Goal: Task Accomplishment & Management: Manage account settings

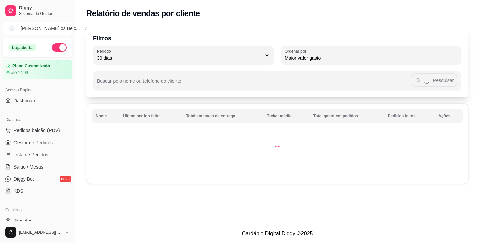
select select "30"
select select "HIGHEST_TOTAL_SPENT_WITH_ORDERS"
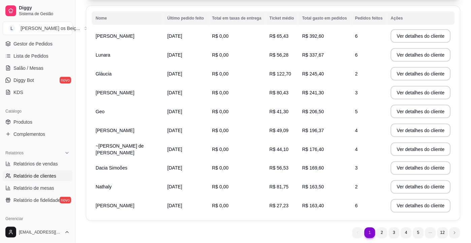
scroll to position [100, 0]
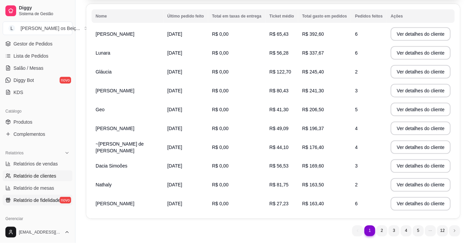
click at [37, 201] on span "Relatório de fidelidade" at bounding box center [36, 200] width 47 height 7
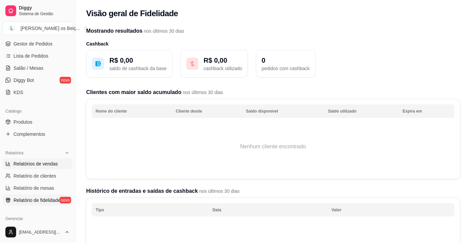
click at [44, 163] on span "Relatórios de vendas" at bounding box center [35, 163] width 44 height 7
select select "ALL"
select select "0"
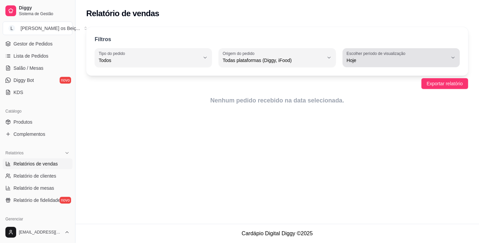
click at [451, 59] on icon "button" at bounding box center [452, 57] width 5 height 5
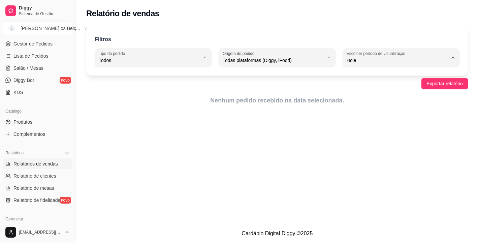
click at [374, 132] on span "45 dias" at bounding box center [398, 131] width 96 height 6
type input "45"
select select "45"
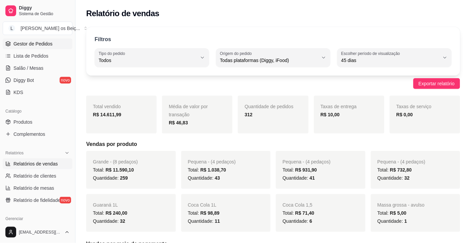
click at [36, 43] on span "Gestor de Pedidos" at bounding box center [32, 43] width 39 height 7
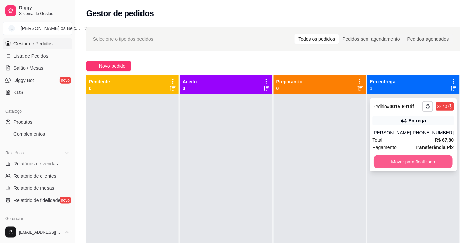
click at [401, 160] on button "Mover para finalizado" at bounding box center [413, 161] width 79 height 13
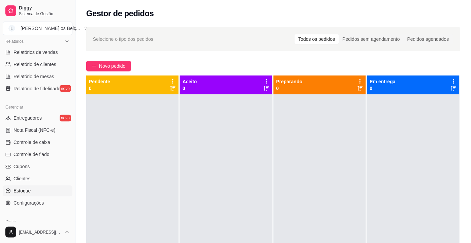
scroll to position [211, 0]
click at [14, 203] on span "Configurações" at bounding box center [28, 202] width 30 height 7
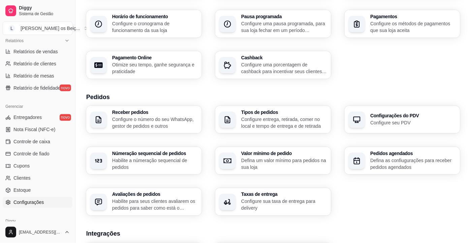
scroll to position [150, 0]
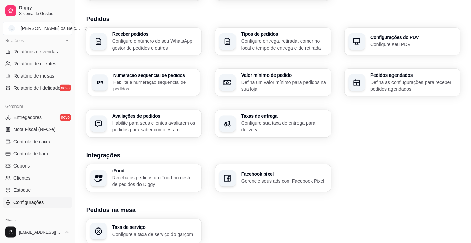
click at [172, 87] on p "Habilite a númeração sequencial de pedidos" at bounding box center [154, 85] width 83 height 13
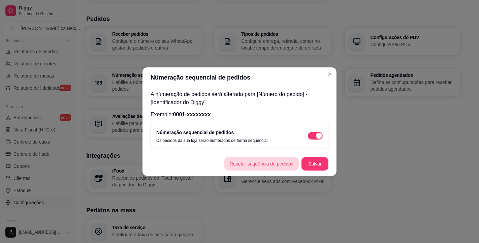
click at [257, 163] on button "Resetar sequência de pedidos" at bounding box center [261, 163] width 74 height 13
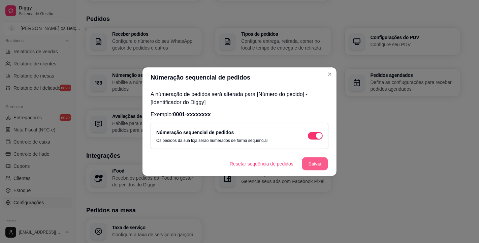
click at [309, 164] on button "Salvar" at bounding box center [315, 163] width 26 height 13
